Goal: Information Seeking & Learning: Learn about a topic

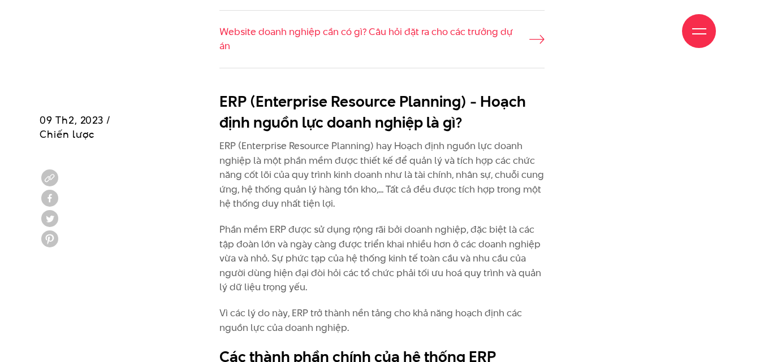
scroll to position [1074, 0]
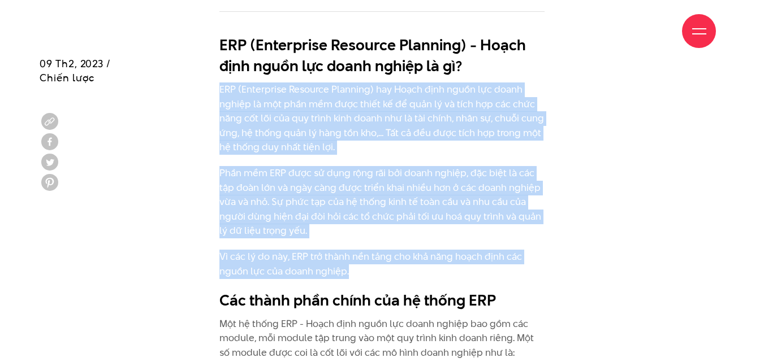
drag, startPoint x: 347, startPoint y: 272, endPoint x: 199, endPoint y: 95, distance: 231.1
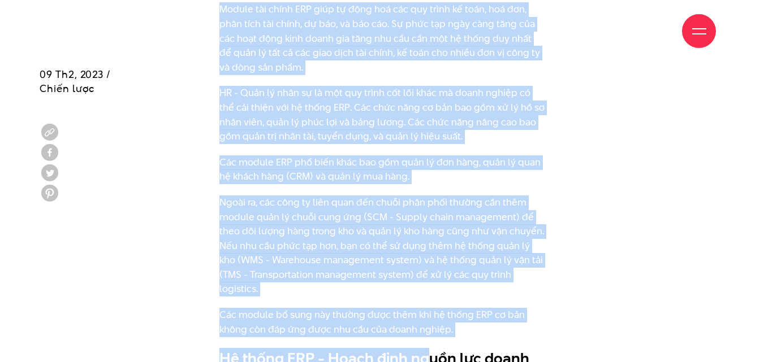
scroll to position [1511, 0]
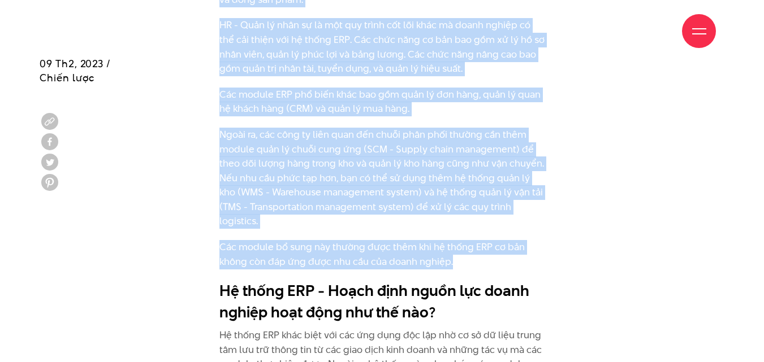
drag, startPoint x: 216, startPoint y: 153, endPoint x: 461, endPoint y: 266, distance: 269.6
copy div "Lor ip dolor SIT - Ametc adip elits doe tempo incidi utl etd mag aliqua, eni ad…"
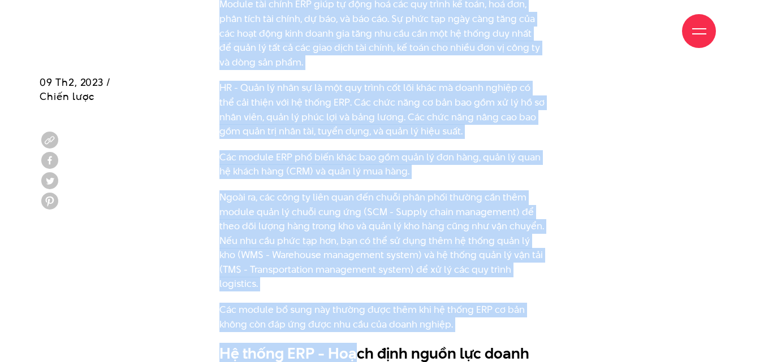
scroll to position [1576, 0]
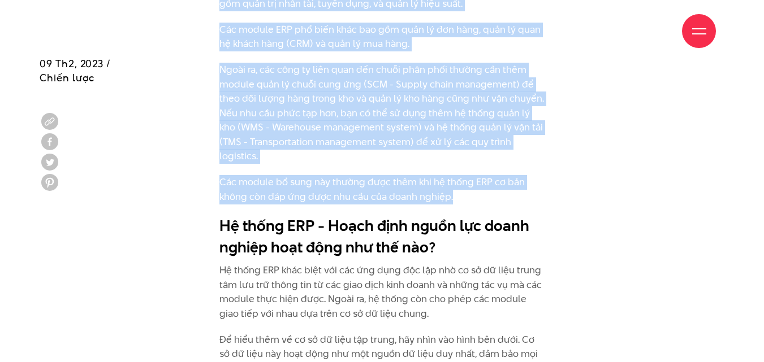
drag, startPoint x: 222, startPoint y: 111, endPoint x: 462, endPoint y: 194, distance: 254.2
copy div "Lor ip dolor SIT - Ametc adip elits doe tempo incidi utl etd mag aliqua, eni ad…"
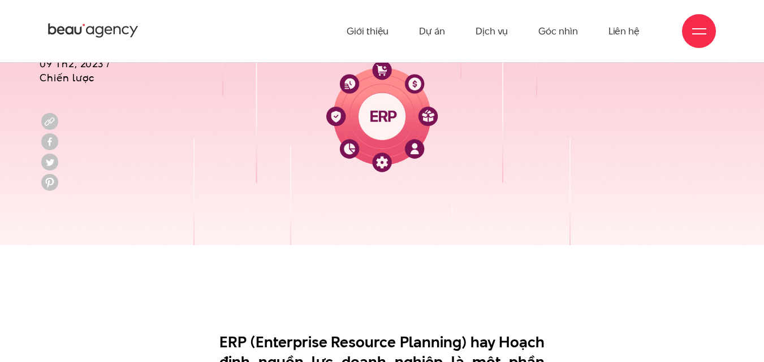
scroll to position [396, 0]
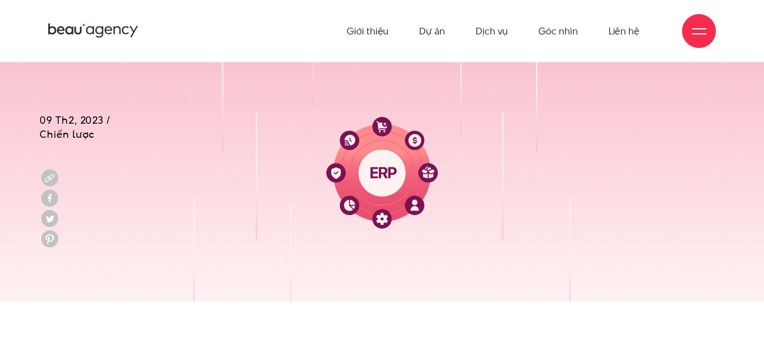
drag, startPoint x: 103, startPoint y: 118, endPoint x: 47, endPoint y: 116, distance: 56.0
click at [42, 114] on span "09 Th2, 2023 / Chiến lược" at bounding box center [75, 127] width 71 height 28
click at [88, 155] on div "09 Th2, 2023 / Chiến lược" at bounding box center [75, 152] width 71 height 191
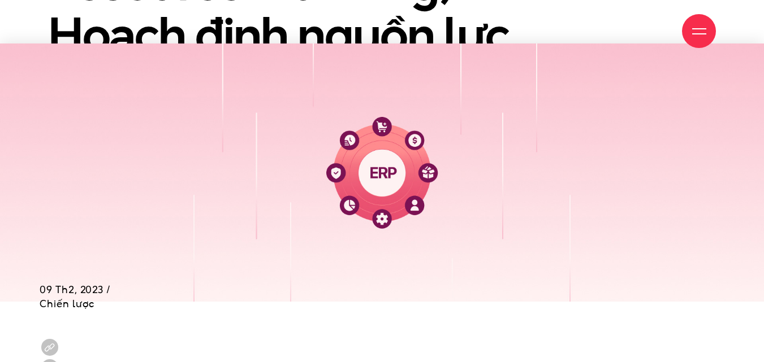
scroll to position [622, 0]
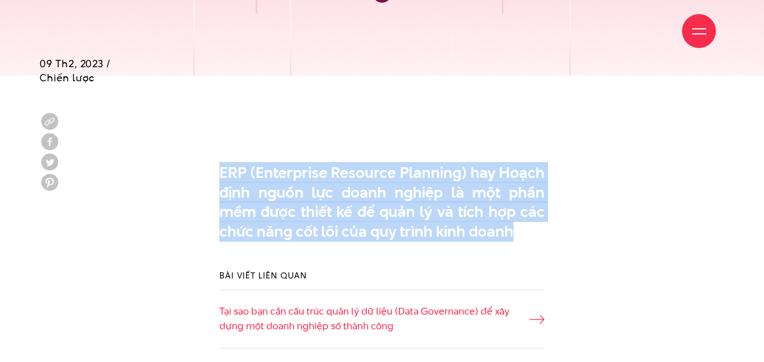
drag, startPoint x: 509, startPoint y: 231, endPoint x: 198, endPoint y: 164, distance: 318.0
click at [198, 164] on div "ERP (Enterprise Resource Planning) hay Hoạch định nguồn lực doanh nghiệp là một…" at bounding box center [382, 205] width 684 height 95
copy p "ERP (Enterprise Resource Planning) hay Hoạch định nguồn lực doanh nghiệp là một…"
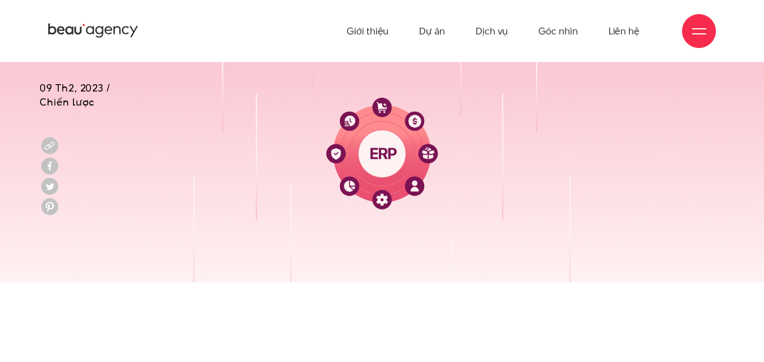
scroll to position [622, 0]
